Goal: Information Seeking & Learning: Find specific page/section

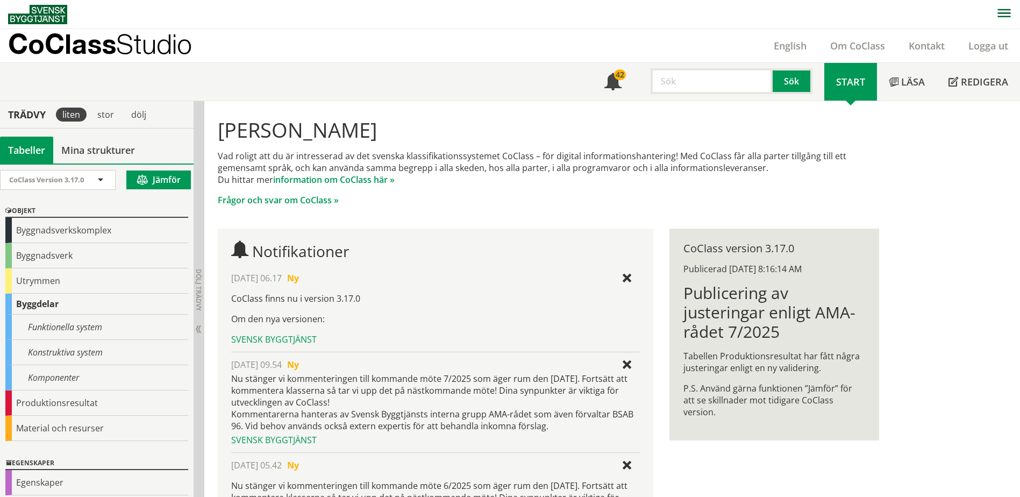
click at [698, 80] on input "text" at bounding box center [711, 81] width 122 height 26
type input "utrymme pump"
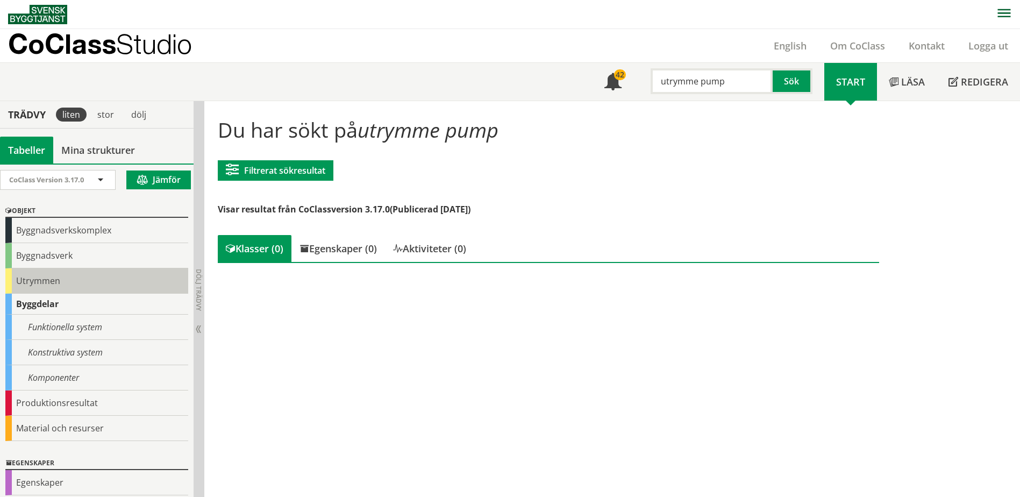
click at [9, 277] on div "Utrymmen" at bounding box center [96, 280] width 183 height 25
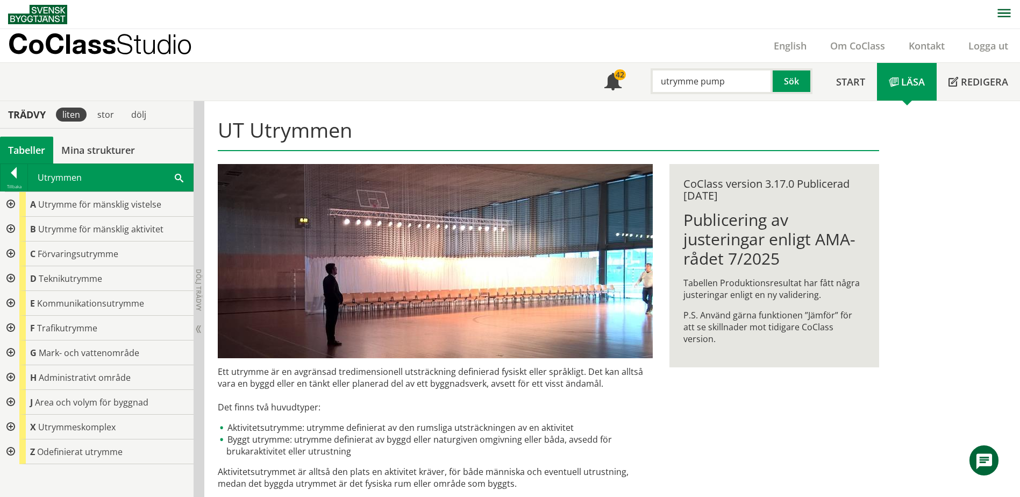
click at [9, 277] on div at bounding box center [9, 278] width 19 height 25
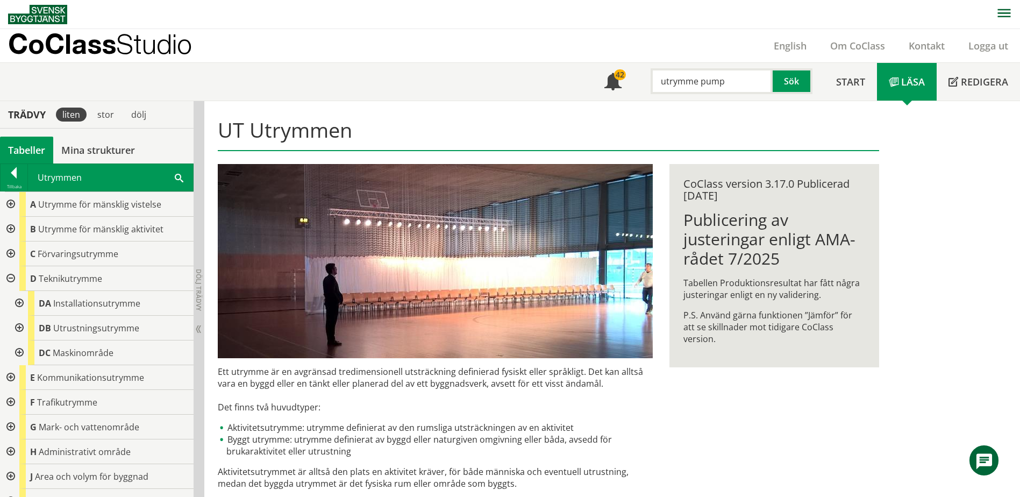
click at [20, 302] on div at bounding box center [18, 303] width 19 height 25
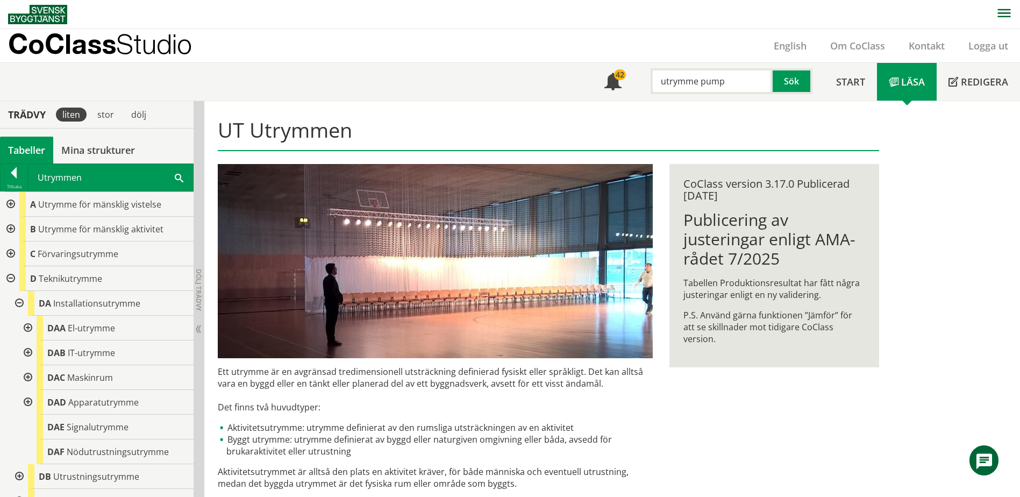
click at [28, 374] on div at bounding box center [26, 377] width 19 height 25
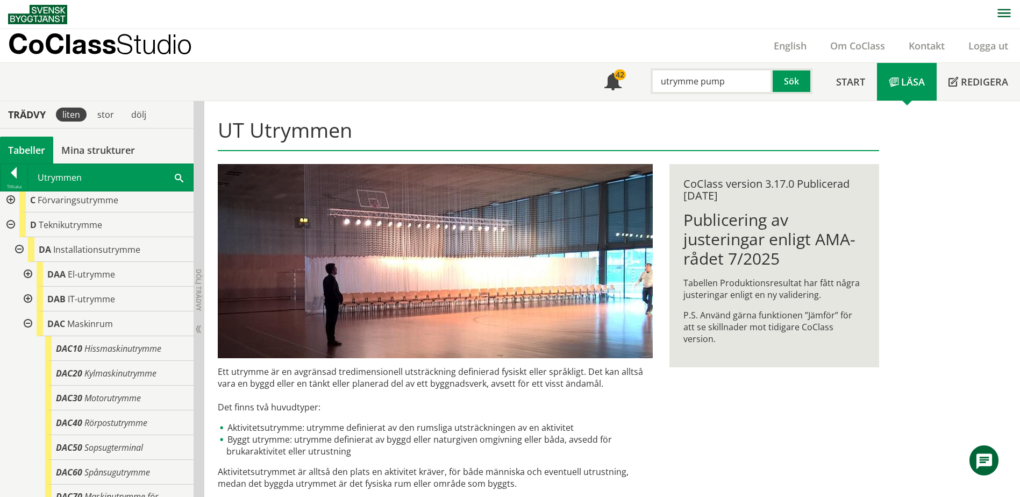
scroll to position [108, 0]
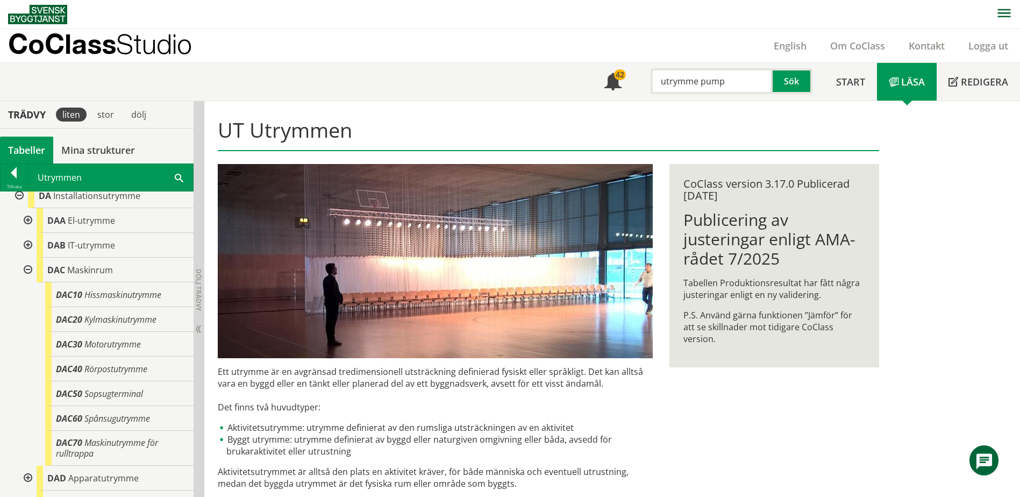
click at [27, 267] on div at bounding box center [26, 269] width 19 height 25
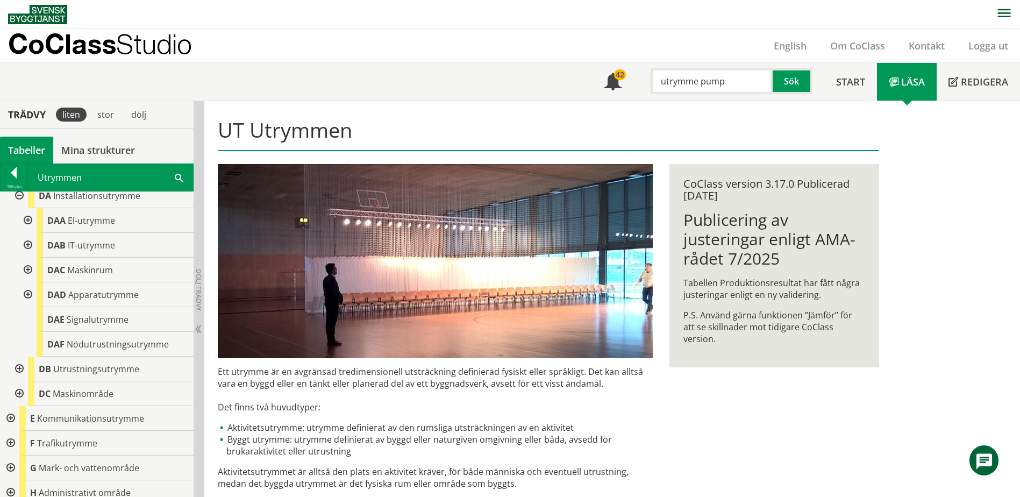
click at [26, 296] on div at bounding box center [26, 294] width 19 height 25
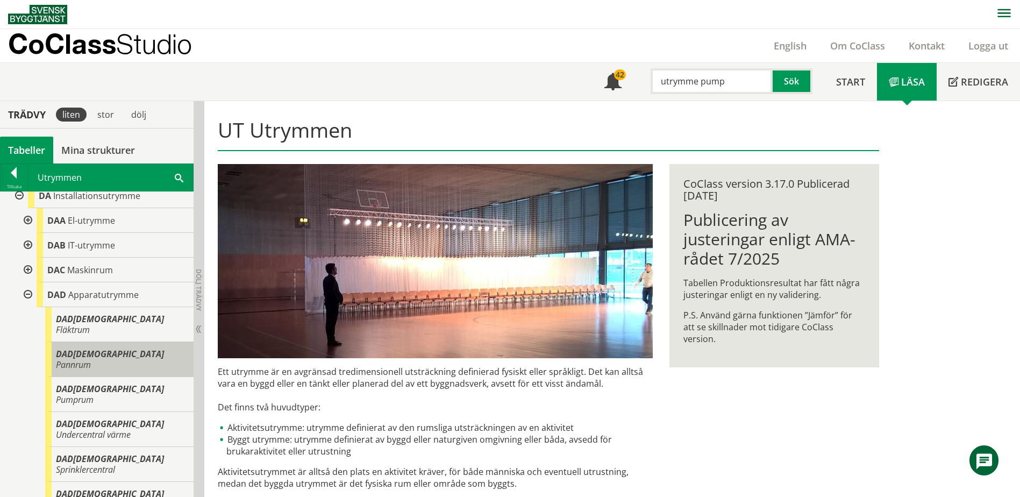
click at [87, 359] on span "Pannrum" at bounding box center [73, 365] width 35 height 12
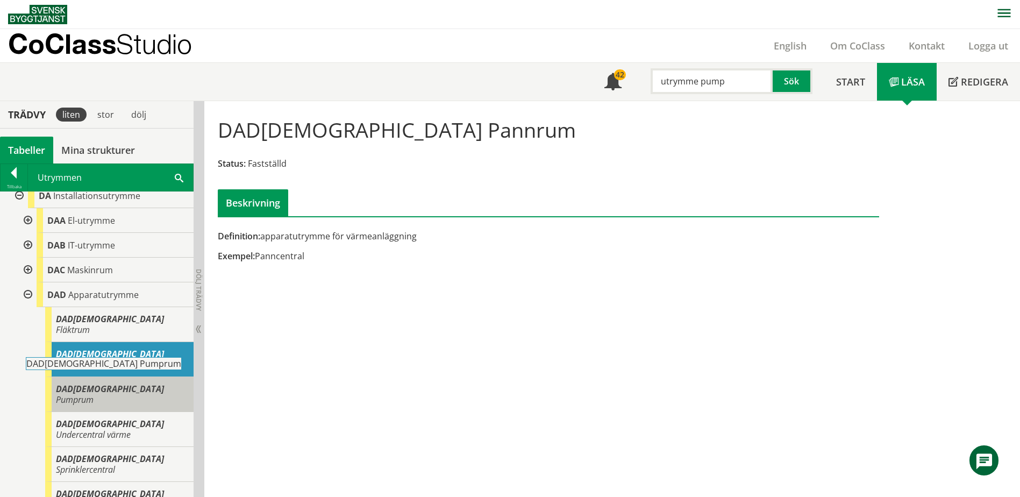
click at [94, 393] on span "Pumprum" at bounding box center [75, 399] width 38 height 12
